Goal: Information Seeking & Learning: Compare options

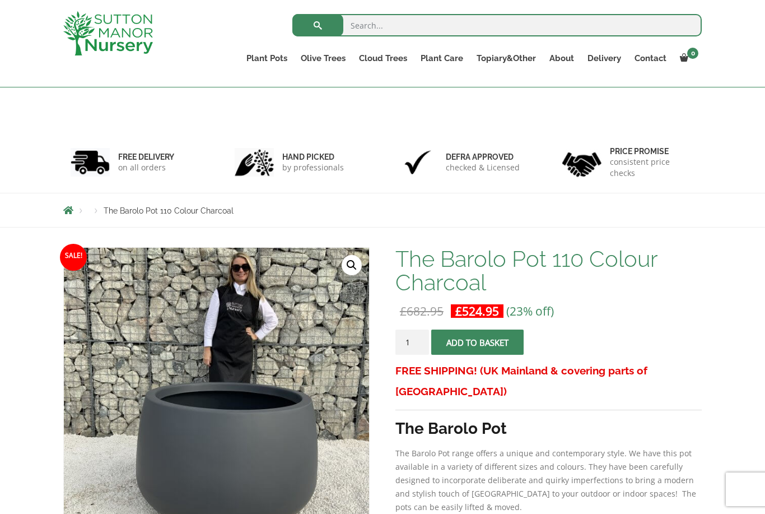
scroll to position [352, 0]
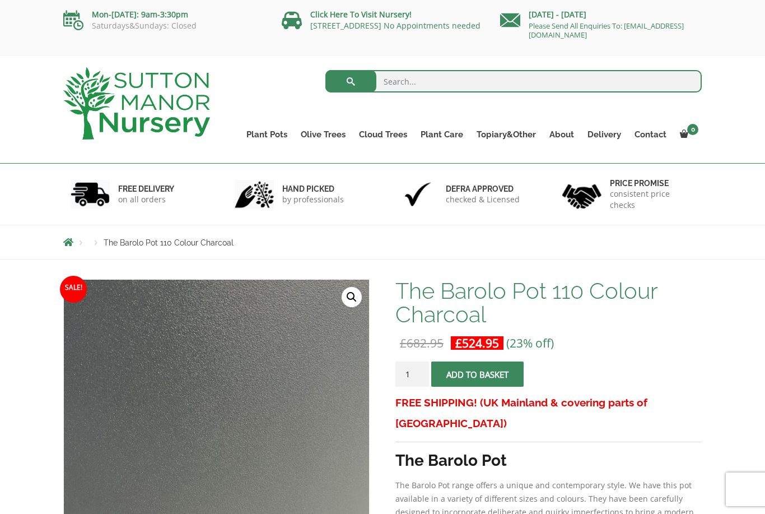
click at [321, 121] on ul "Plant Pots Resin Bonded Pots The Amalfi Pots The Milan Pots The Capri Pots The …" at bounding box center [471, 126] width 462 height 51
click at [0, 0] on link "Gnarled Olive Trees (Bella Range)" at bounding box center [0, 0] width 0 height 0
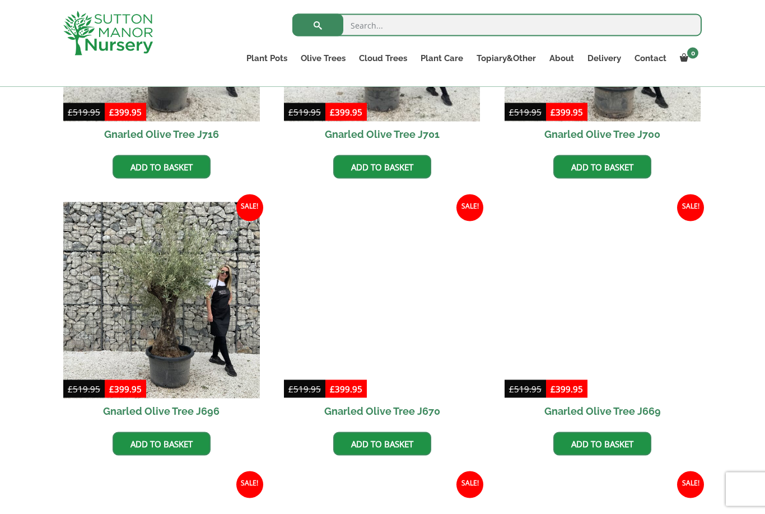
scroll to position [454, 0]
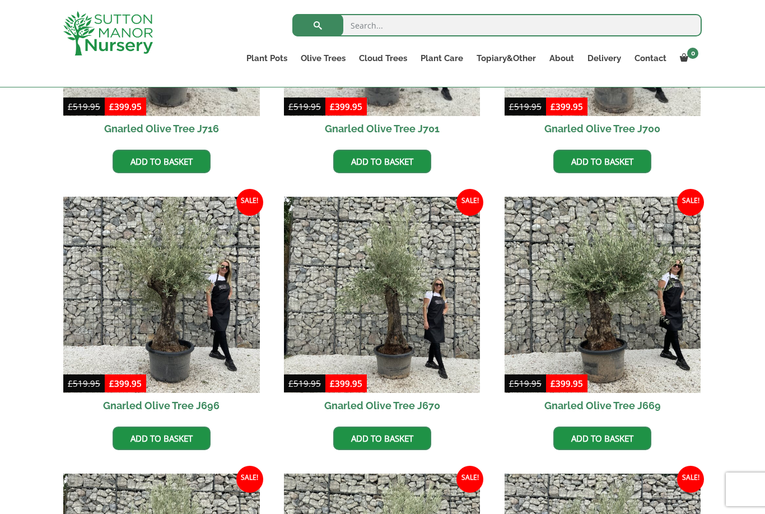
click at [611, 341] on img at bounding box center [603, 295] width 197 height 197
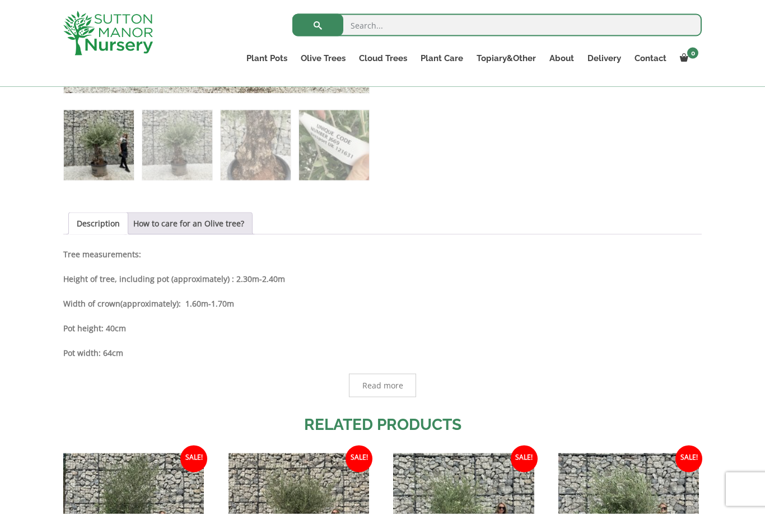
scroll to position [478, 0]
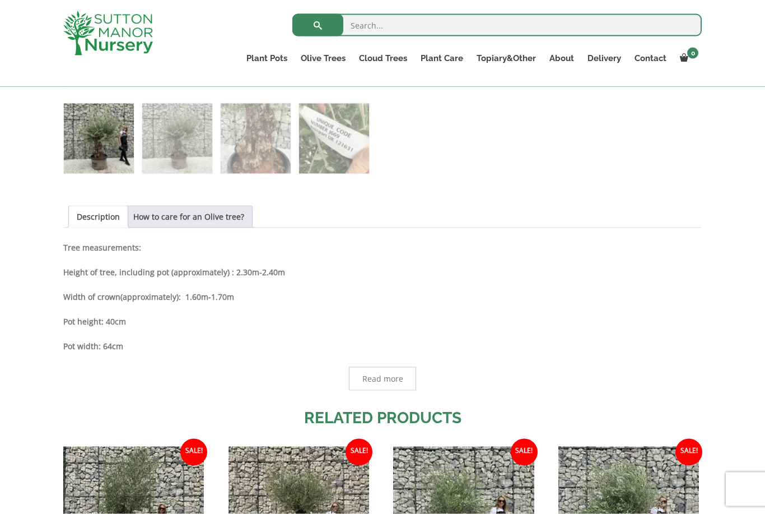
click at [406, 386] on span "Read more" at bounding box center [382, 379] width 67 height 24
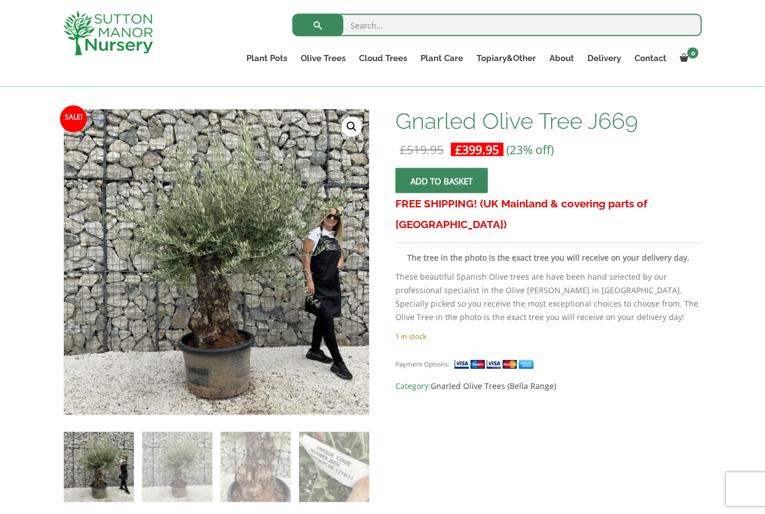
scroll to position [0, 0]
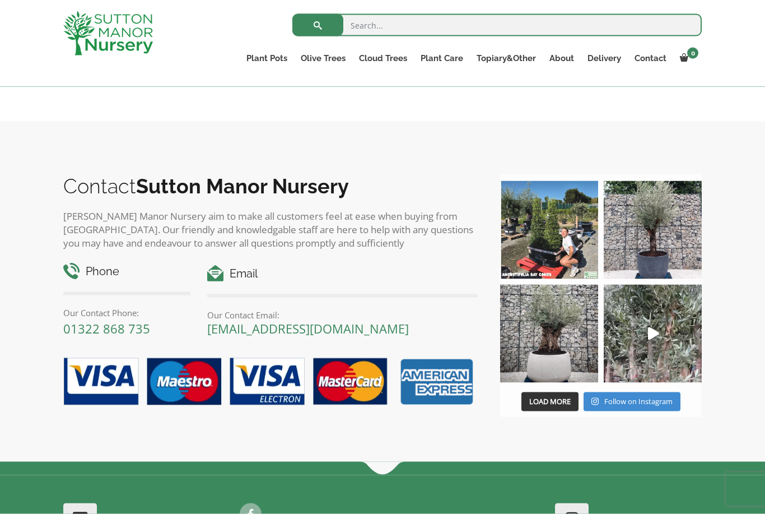
scroll to position [987, 0]
click at [570, 340] on img at bounding box center [549, 333] width 98 height 98
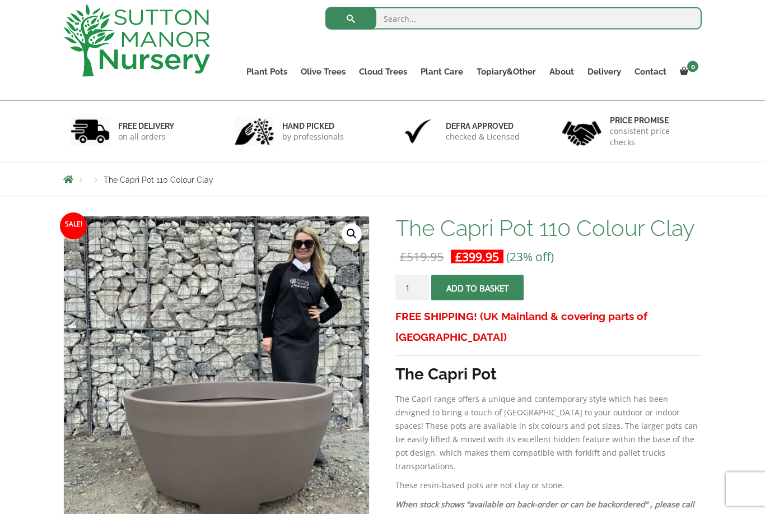
scroll to position [0, 0]
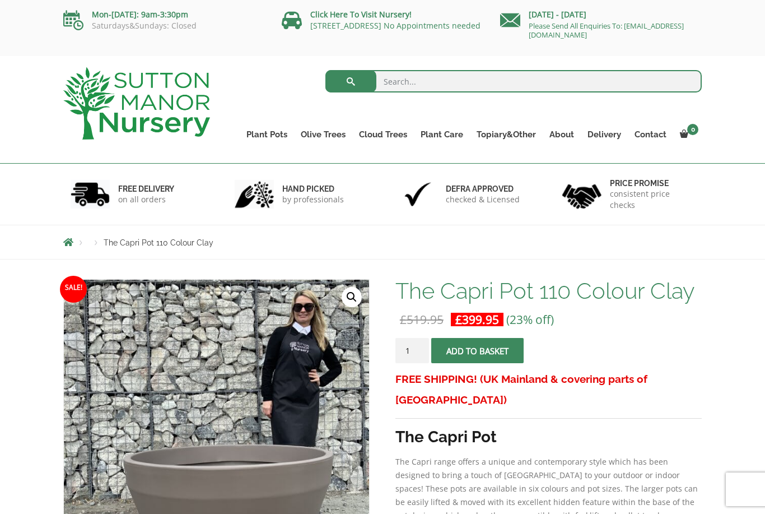
click at [443, 80] on input "search" at bounding box center [514, 81] width 377 height 22
type input "Baralo"
click at [351, 81] on button "submit" at bounding box center [351, 81] width 51 height 22
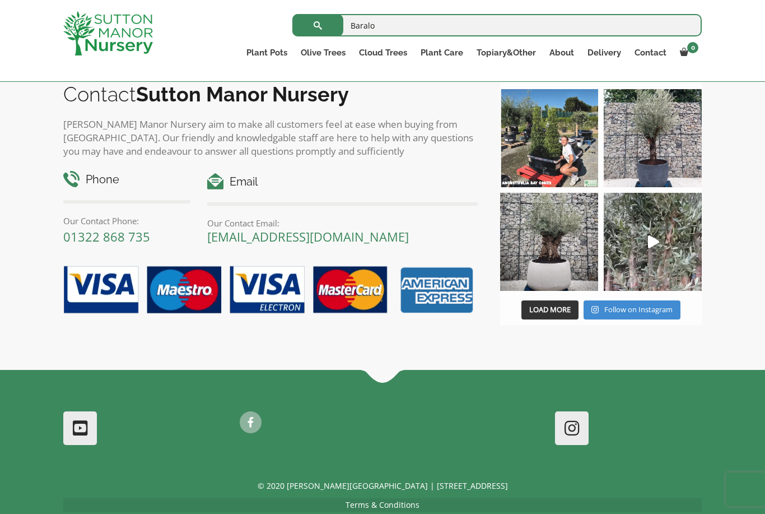
scroll to position [409, 0]
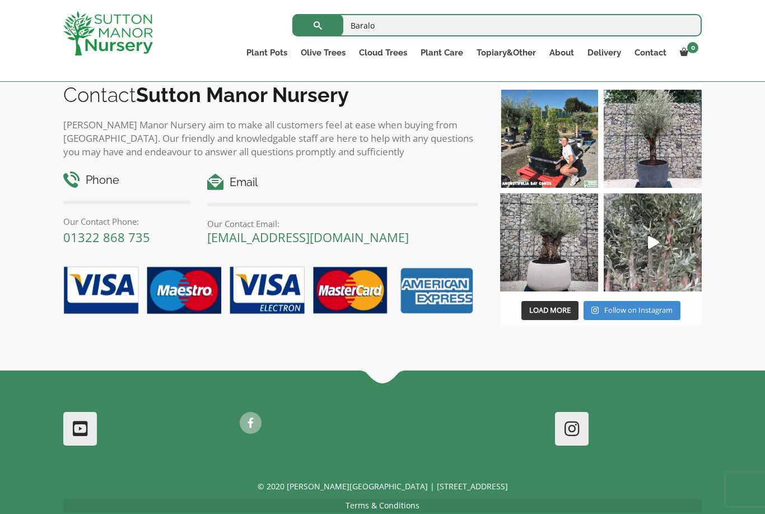
click at [561, 264] on img at bounding box center [549, 242] width 98 height 98
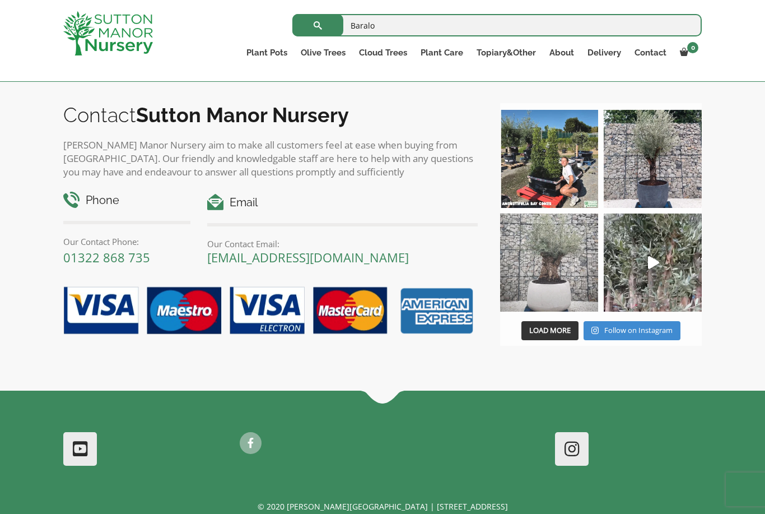
scroll to position [137, 0]
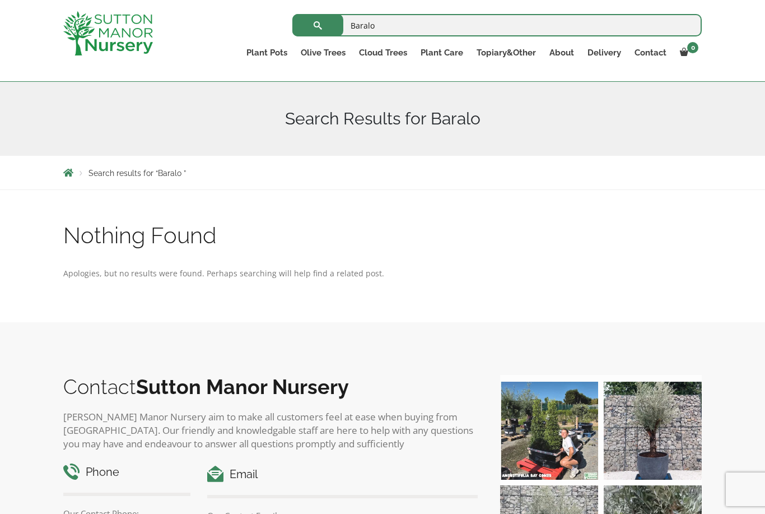
click at [395, 24] on input "Baralo" at bounding box center [497, 25] width 410 height 22
type input "Barolo"
click at [318, 25] on button "submit" at bounding box center [317, 25] width 51 height 22
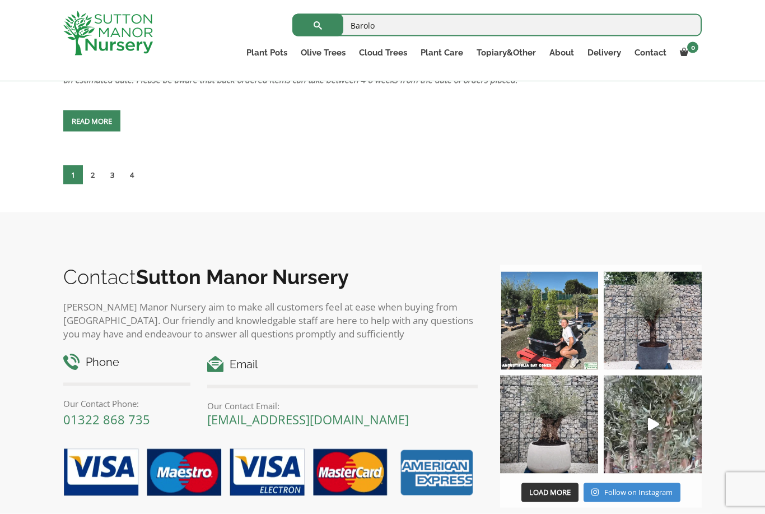
scroll to position [5104, 0]
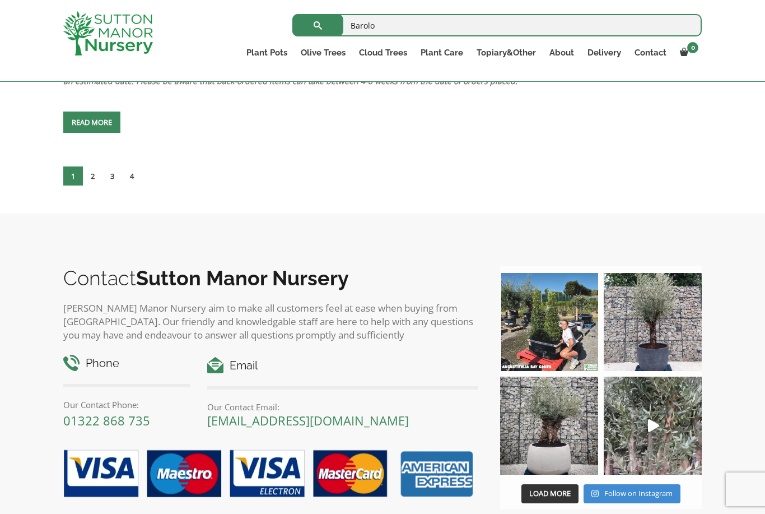
click at [134, 185] on link "4" at bounding box center [132, 175] width 20 height 19
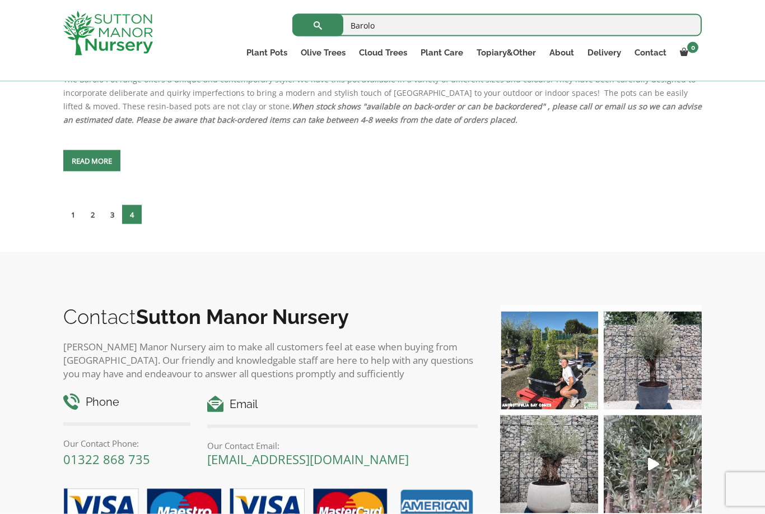
scroll to position [3146, 0]
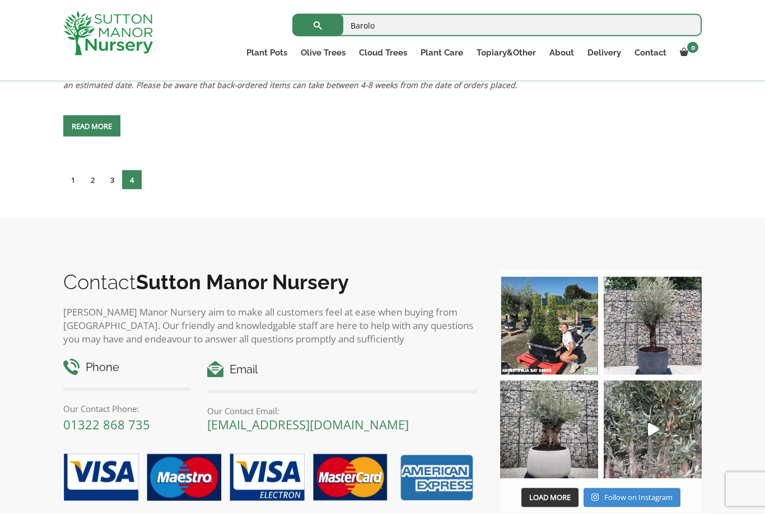
click at [112, 189] on link "3" at bounding box center [113, 179] width 20 height 19
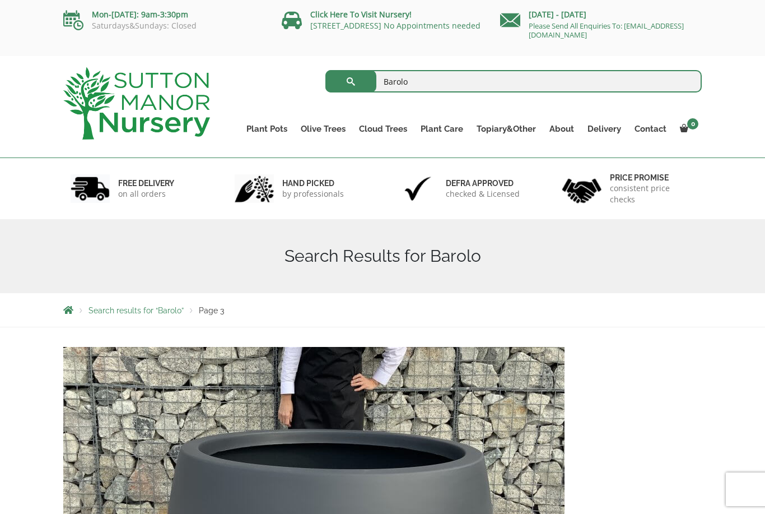
click at [466, 80] on input "Barolo" at bounding box center [514, 81] width 377 height 22
type input "Barolo champagne"
click at [351, 81] on button "submit" at bounding box center [351, 81] width 51 height 22
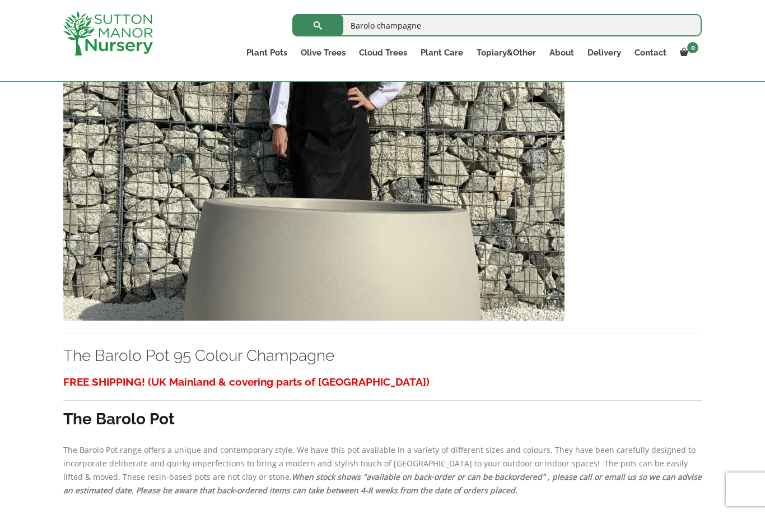
scroll to position [1775, 0]
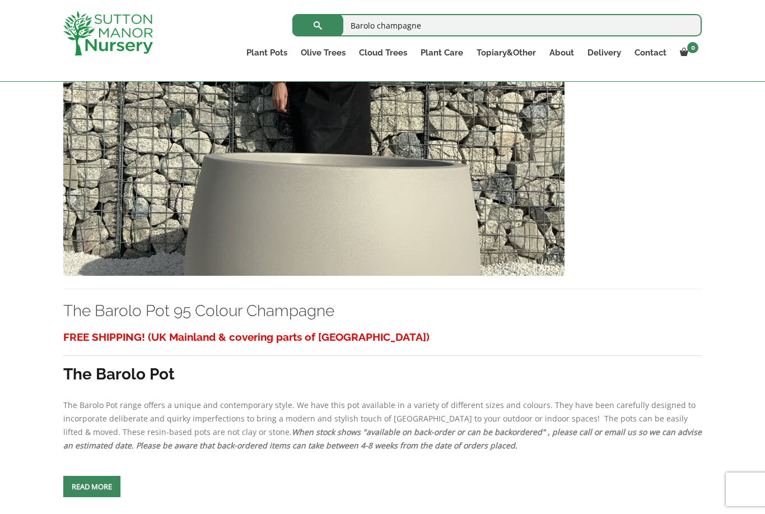
click at [460, 195] on img at bounding box center [313, 155] width 501 height 241
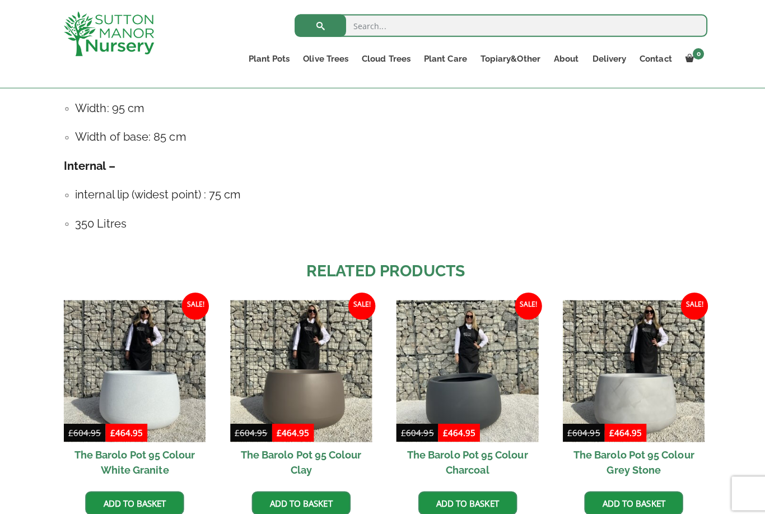
scroll to position [794, 0]
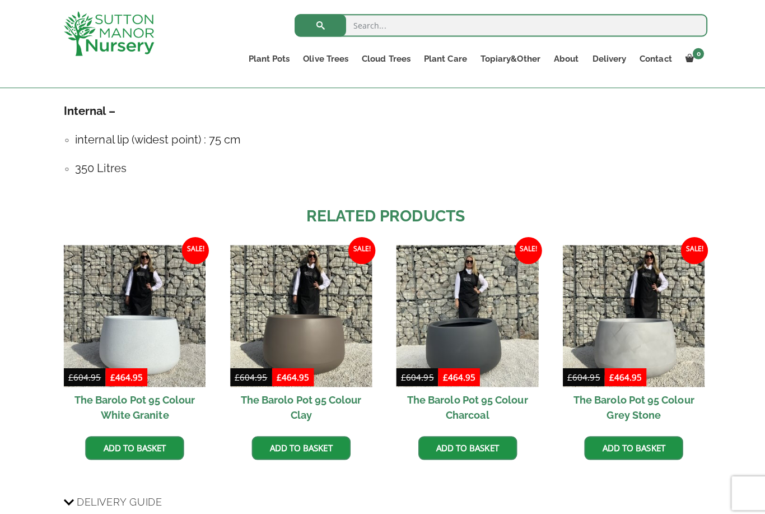
click at [657, 311] on img at bounding box center [629, 313] width 141 height 141
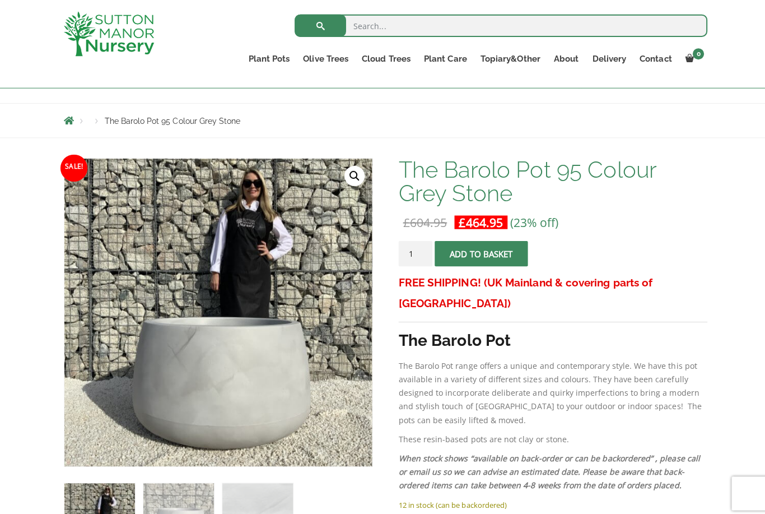
scroll to position [103, 0]
click at [261, 366] on img at bounding box center [344, 437] width 560 height 560
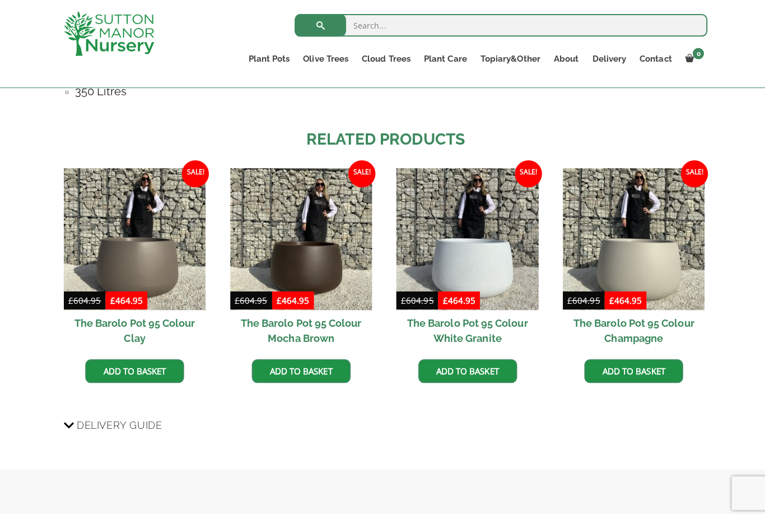
scroll to position [872, 0]
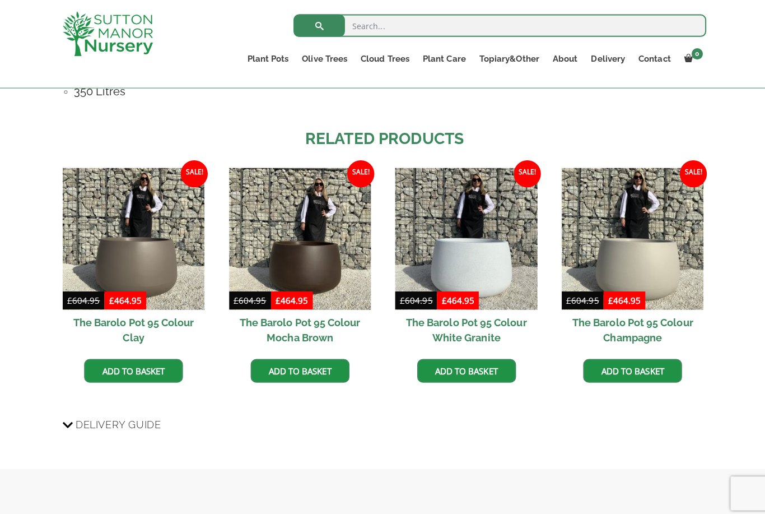
click at [665, 245] on img at bounding box center [629, 236] width 141 height 141
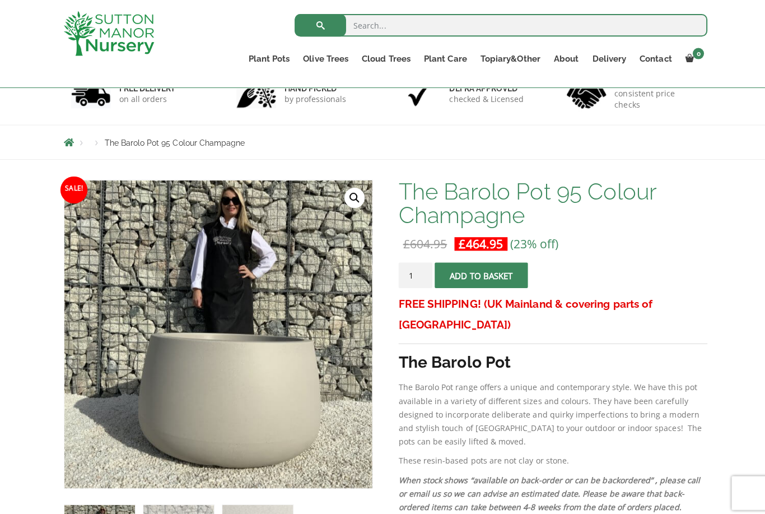
scroll to position [81, 0]
click at [293, 411] on img at bounding box center [344, 458] width 560 height 560
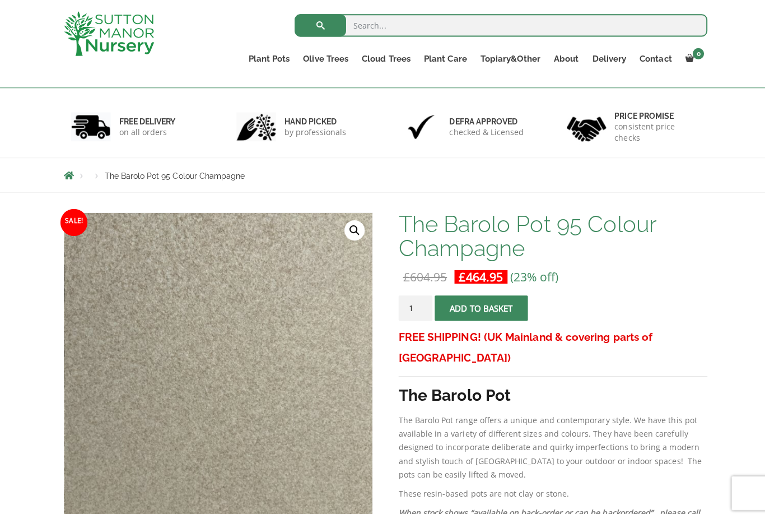
scroll to position [0, 0]
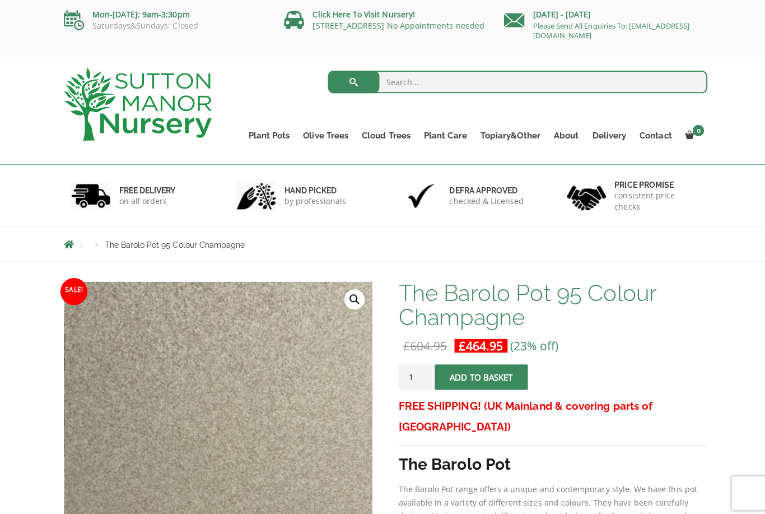
click at [0, 0] on link "Gnarled Olive Trees (Grande Range)" at bounding box center [0, 0] width 0 height 0
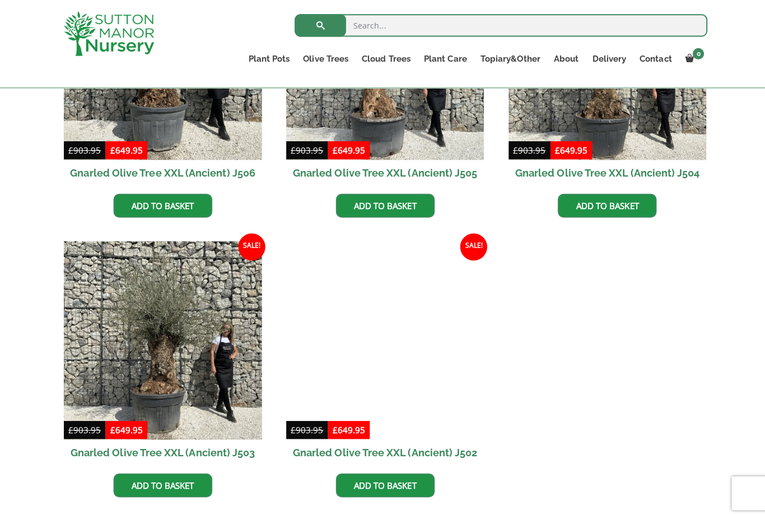
scroll to position [1604, 0]
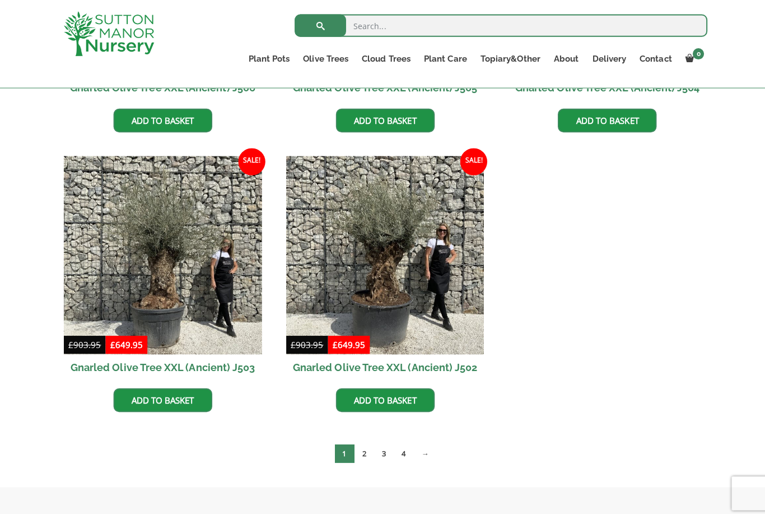
click at [426, 452] on link "→" at bounding box center [422, 449] width 23 height 18
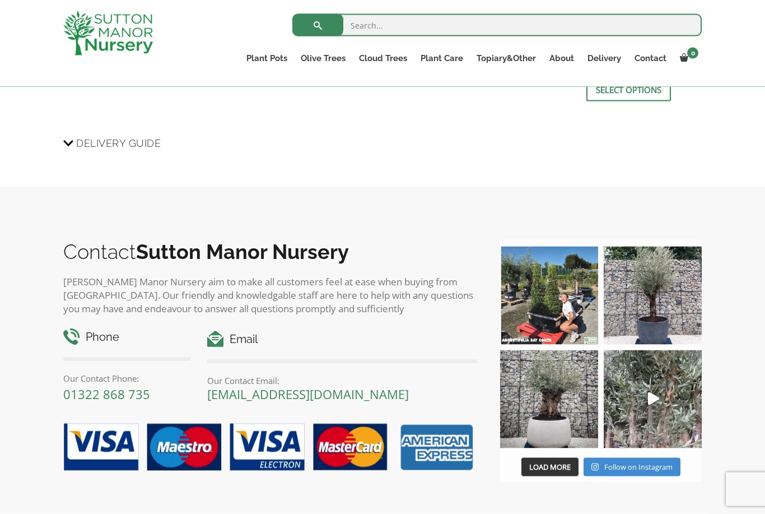
scroll to position [1430, 0]
click at [577, 290] on img at bounding box center [549, 295] width 98 height 98
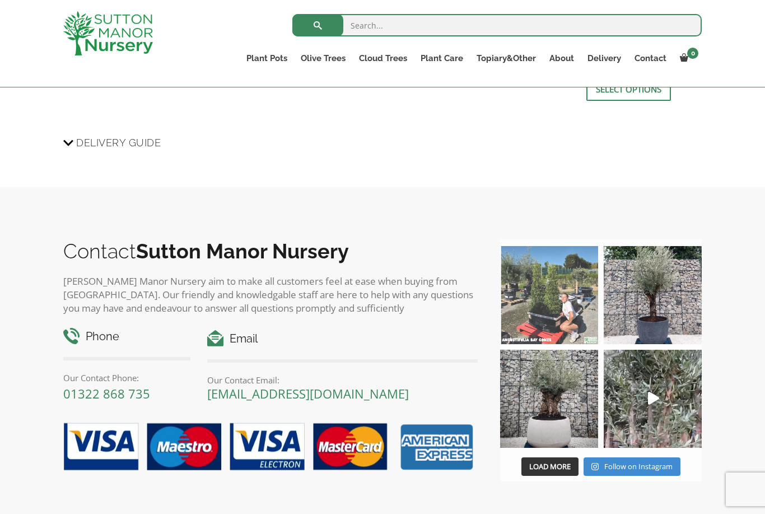
scroll to position [1497, 0]
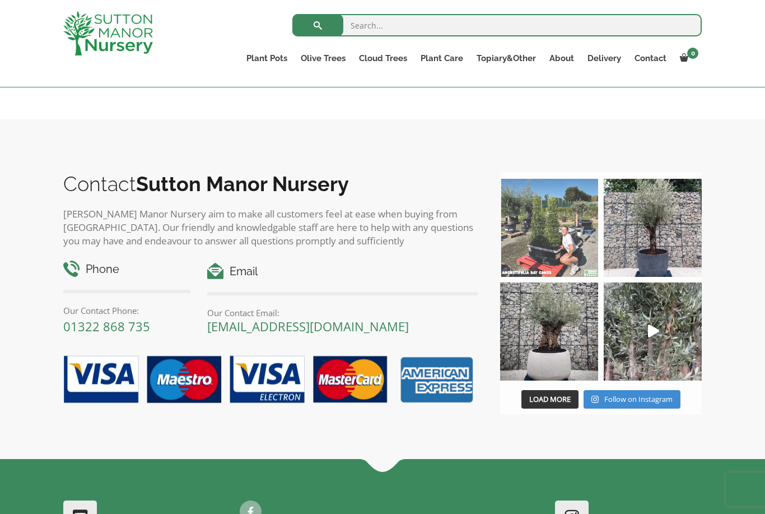
click at [649, 308] on img at bounding box center [653, 331] width 98 height 98
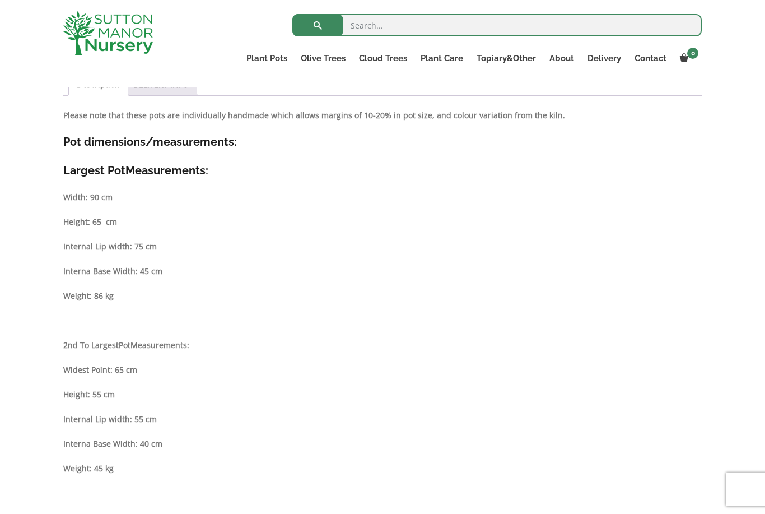
scroll to position [559, 0]
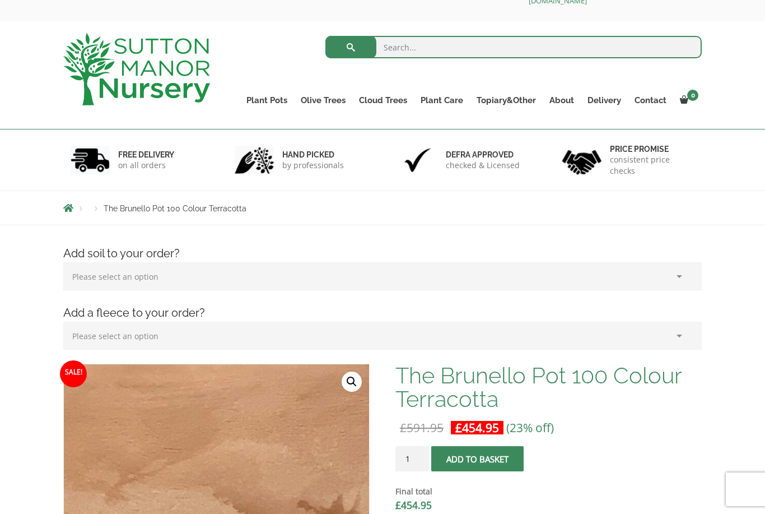
scroll to position [27, 0]
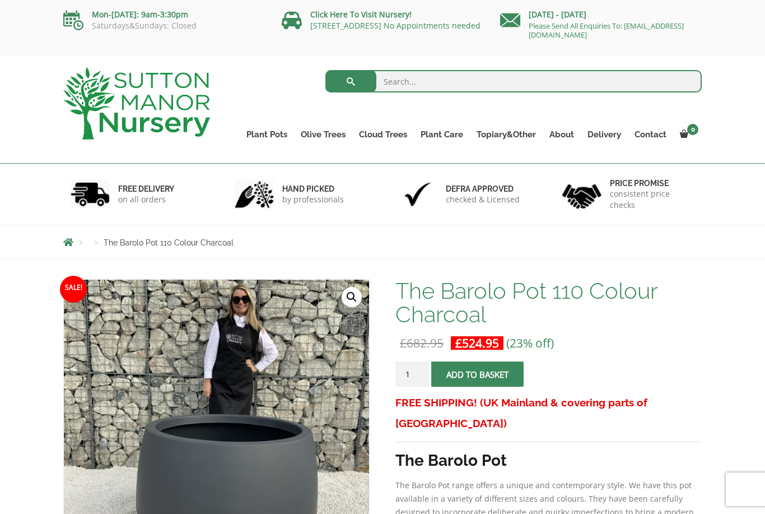
click at [489, 82] on input "search" at bounding box center [514, 81] width 377 height 22
type input "Barolo champagne"
click at [351, 81] on button "submit" at bounding box center [351, 81] width 51 height 22
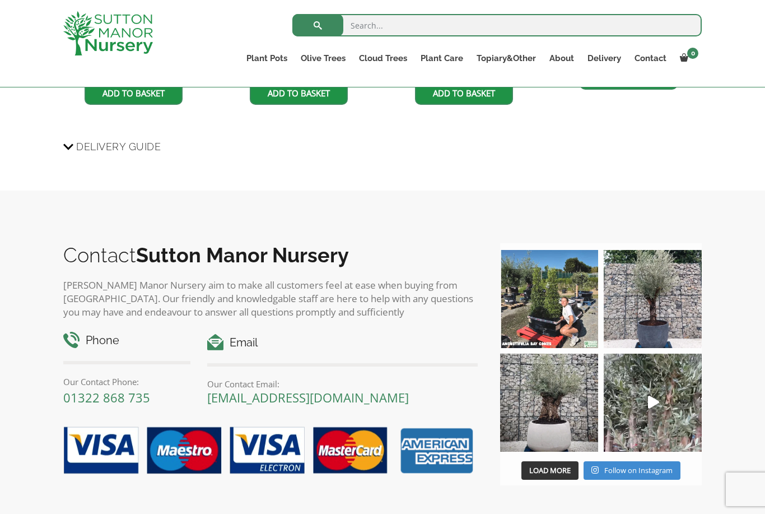
scroll to position [979, 0]
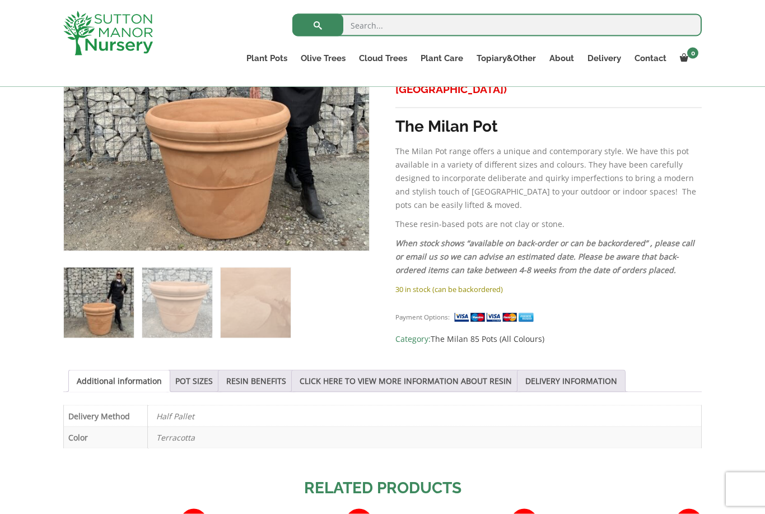
click at [205, 380] on link "POT SIZES" at bounding box center [194, 380] width 38 height 21
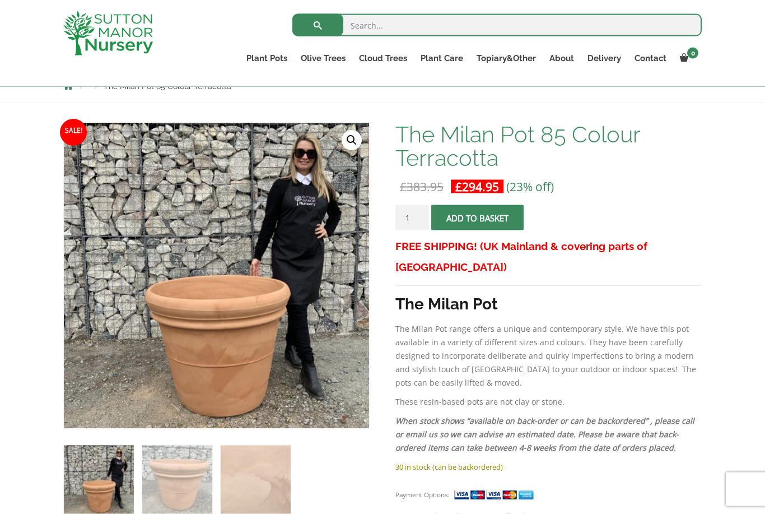
scroll to position [0, 0]
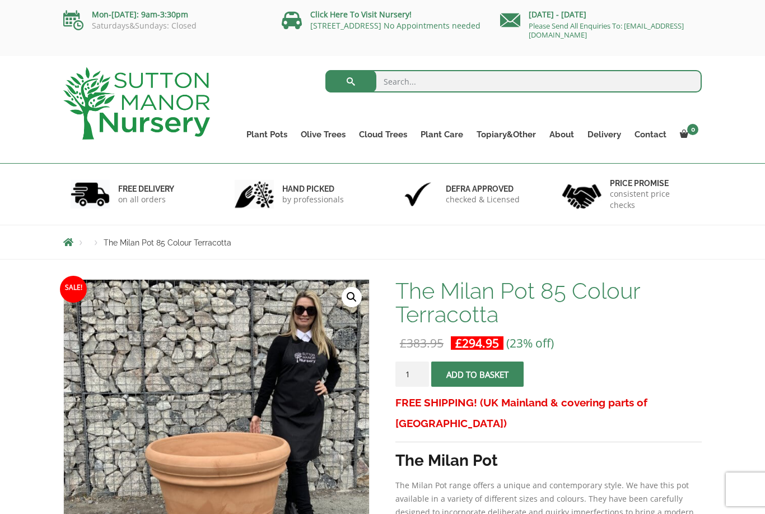
click at [0, 0] on link "Ligustrum Pom Poms" at bounding box center [0, 0] width 0 height 0
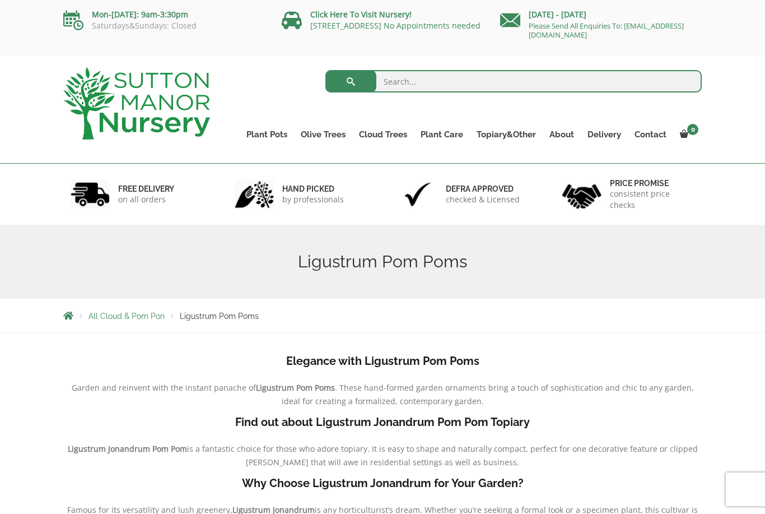
click at [0, 0] on link "Castlewellan" at bounding box center [0, 0] width 0 height 0
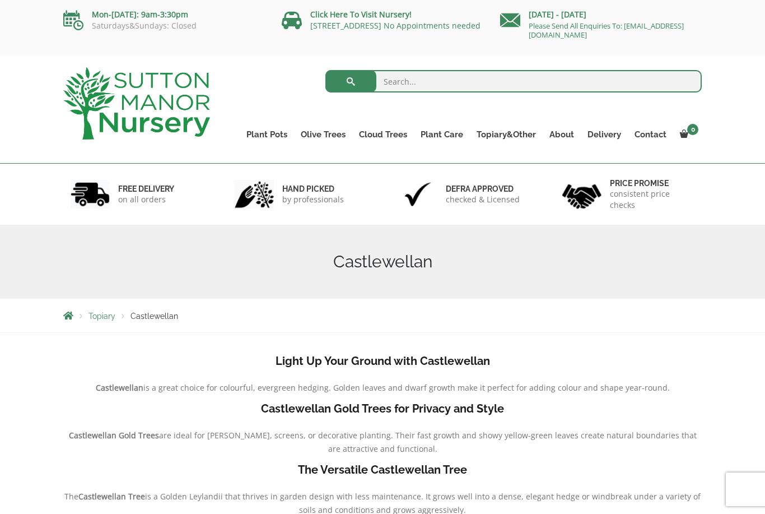
click at [0, 0] on link "Ilex Crenata Cloud Trees" at bounding box center [0, 0] width 0 height 0
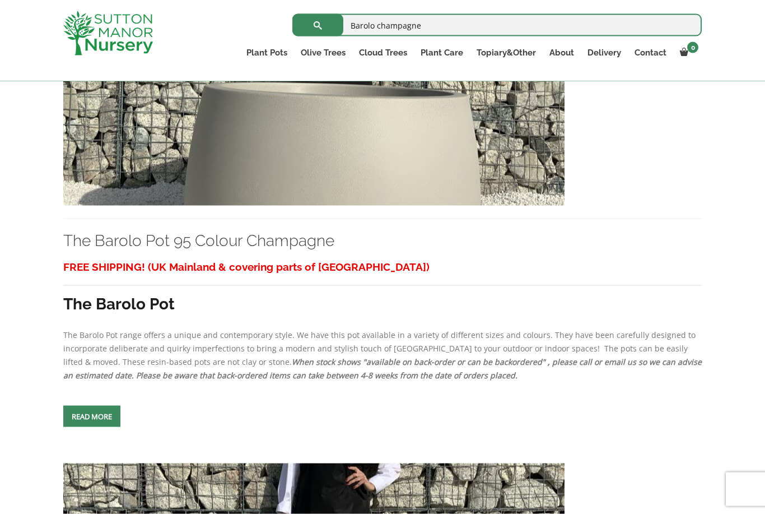
scroll to position [1845, 0]
click at [117, 426] on link "Read more" at bounding box center [91, 415] width 57 height 21
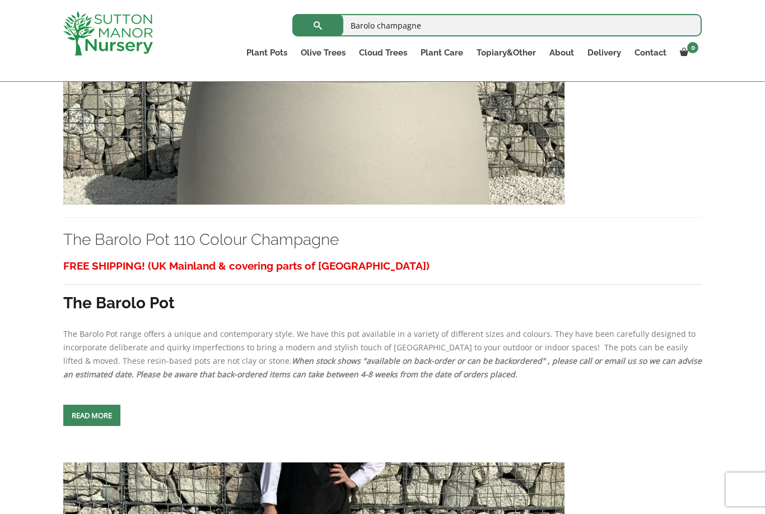
scroll to position [2397, 0]
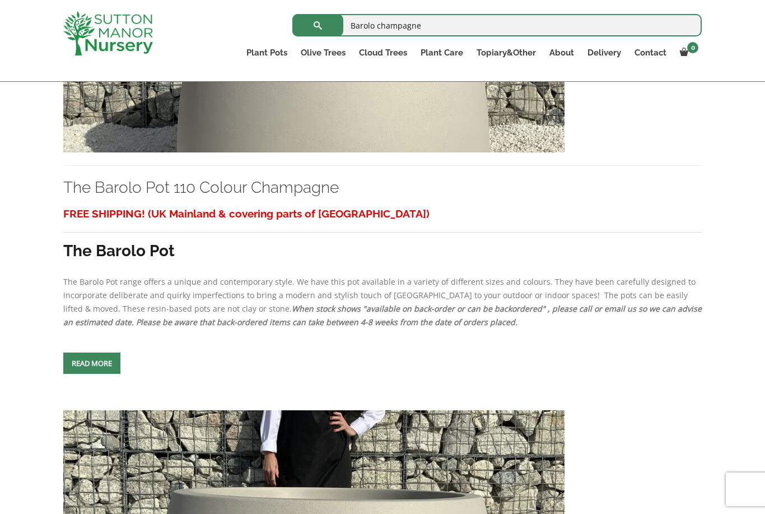
click at [104, 374] on link "Read more" at bounding box center [91, 362] width 57 height 21
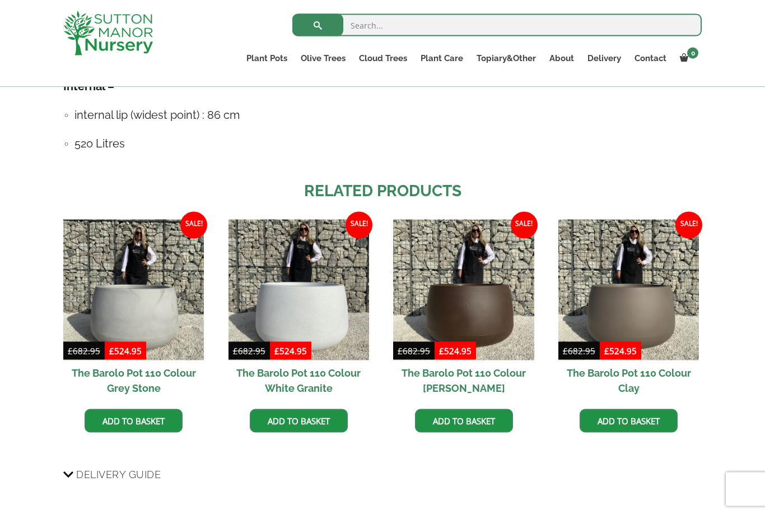
scroll to position [819, 0]
click at [151, 314] on img at bounding box center [133, 289] width 141 height 141
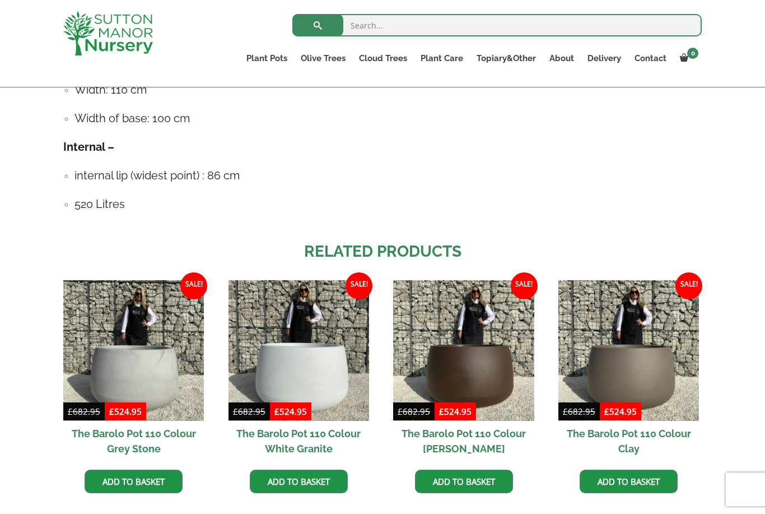
scroll to position [854, 0]
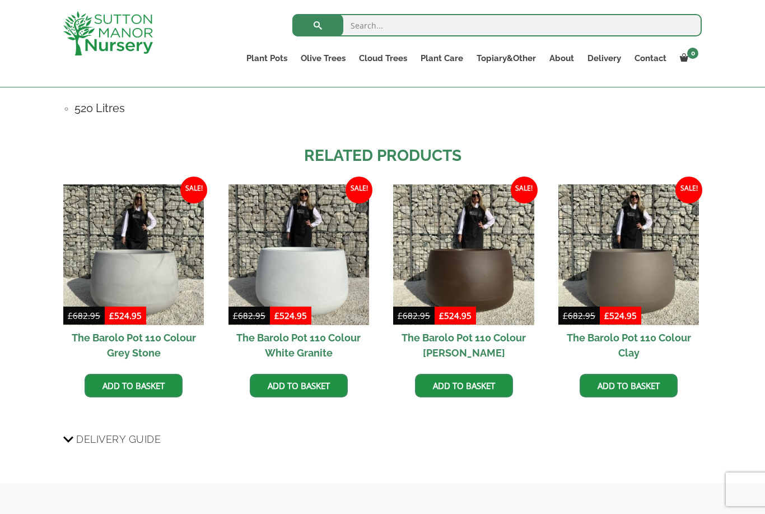
click at [651, 277] on img at bounding box center [629, 254] width 141 height 141
